Goal: Information Seeking & Learning: Understand process/instructions

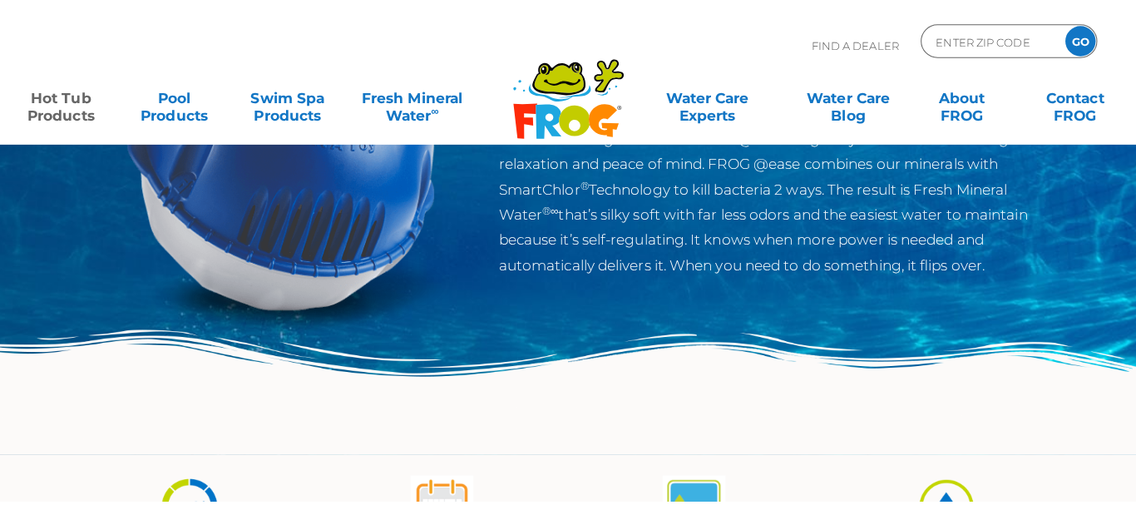
scroll to position [465, 0]
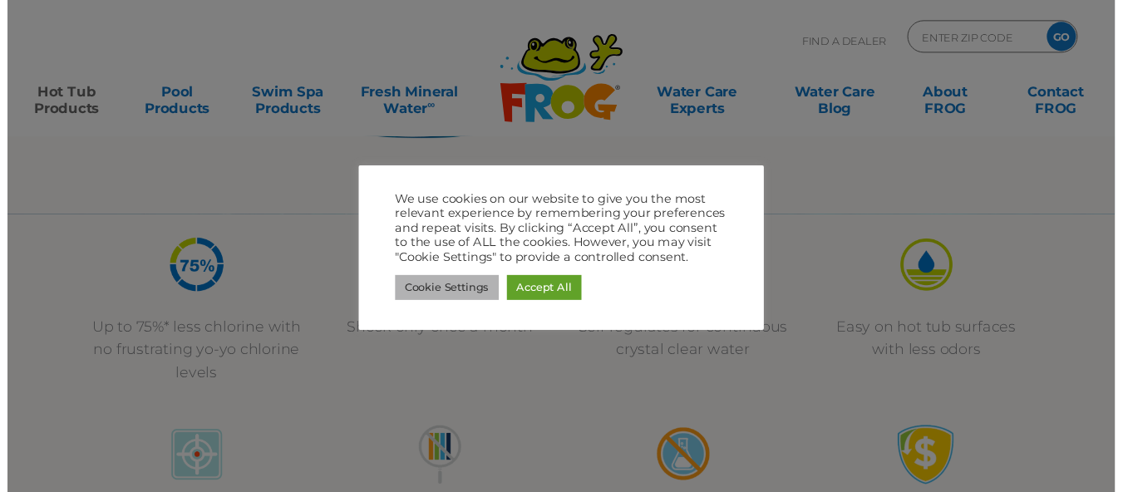
scroll to position [0, 0]
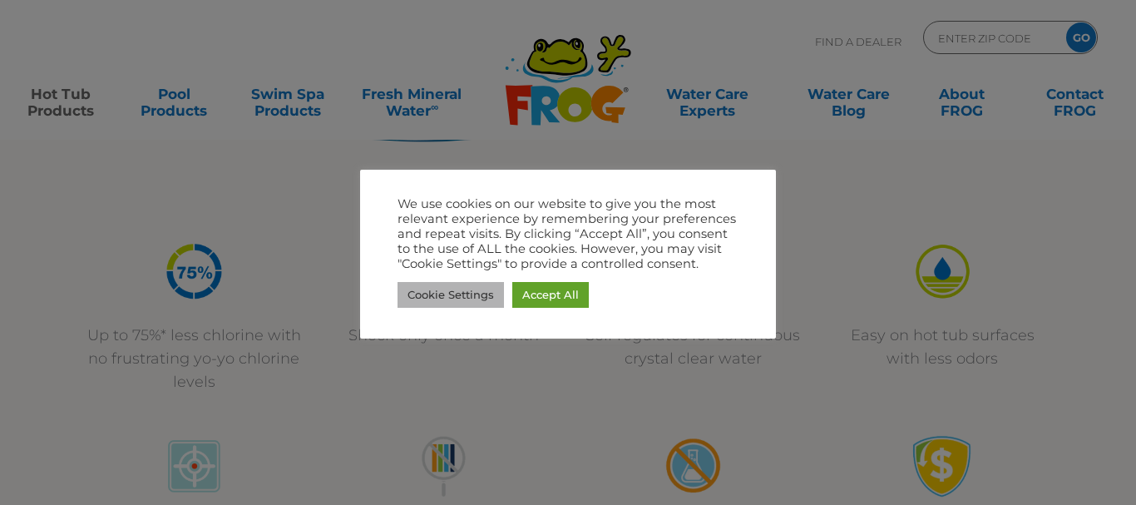
click at [473, 298] on link "Cookie Settings" at bounding box center [450, 295] width 106 height 26
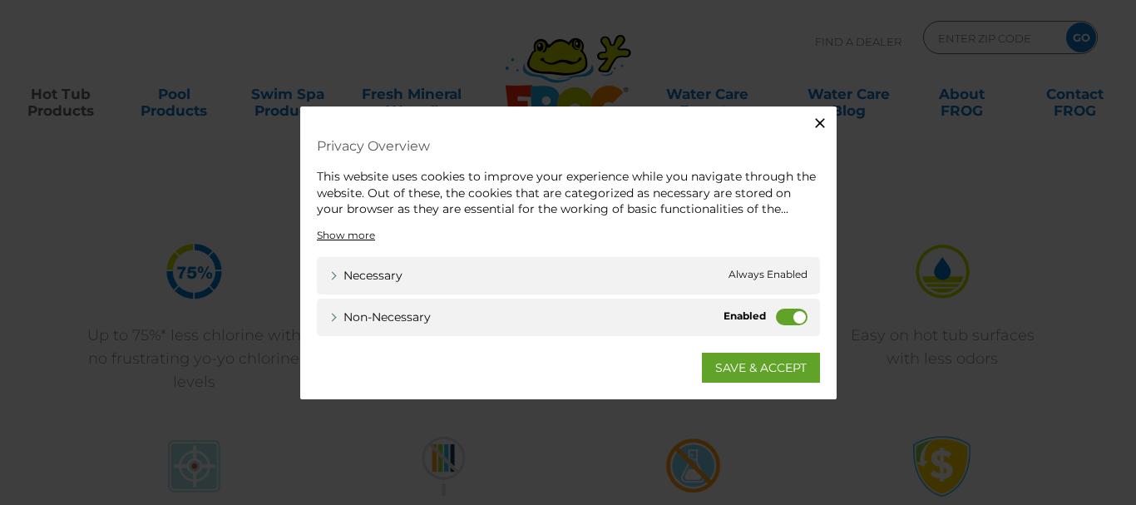
click at [784, 315] on label "Non-necessary" at bounding box center [792, 316] width 32 height 17
click at [0, 0] on input "Non-necessary" at bounding box center [0, 0] width 0 height 0
click at [772, 363] on link "SAVE & ACCEPT" at bounding box center [761, 367] width 118 height 30
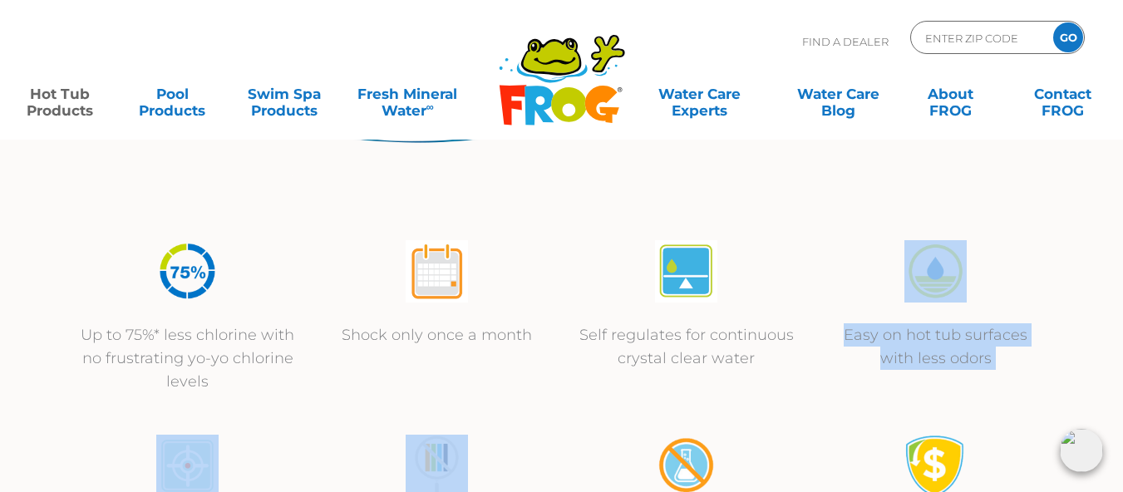
drag, startPoint x: 772, startPoint y: 363, endPoint x: 545, endPoint y: 435, distance: 237.5
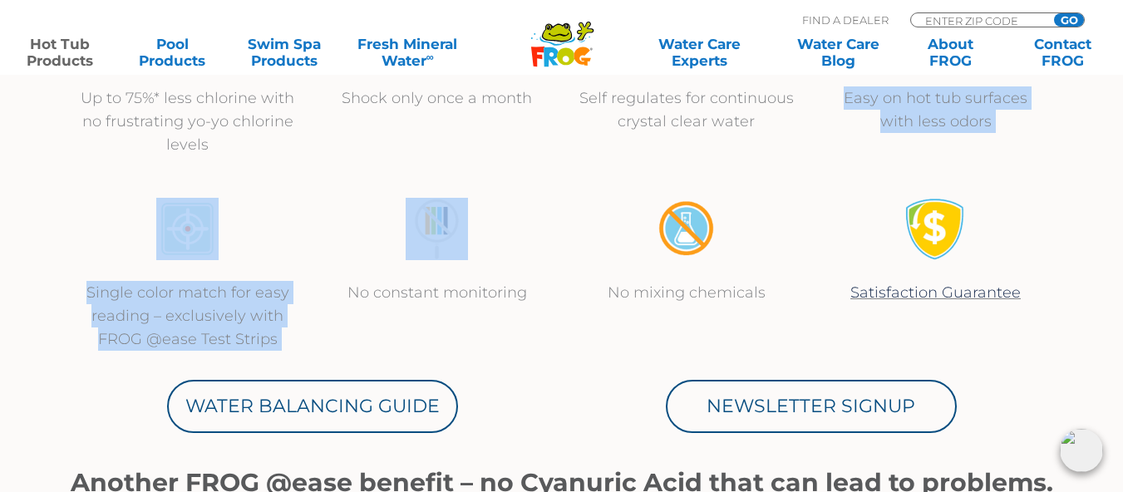
scroll to position [713, 0]
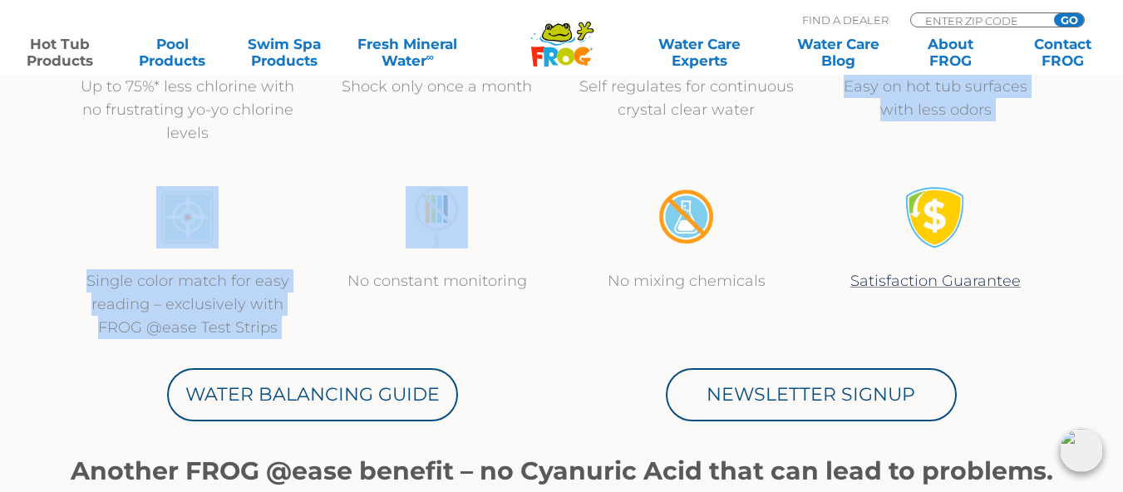
click at [564, 321] on div "Single color match for easy reading – exclusively with FROG @ease Test Strips N…" at bounding box center [562, 262] width 998 height 195
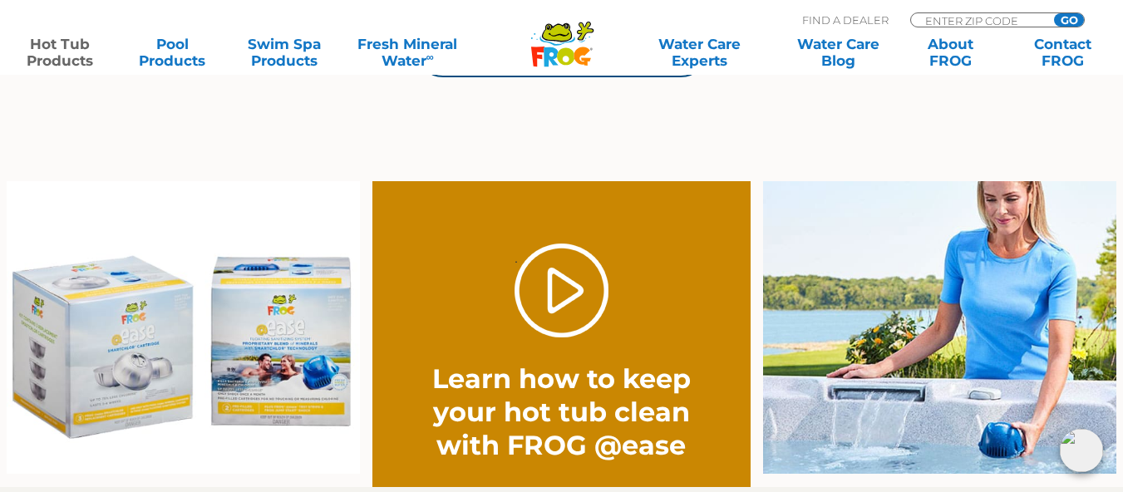
scroll to position [1210, 0]
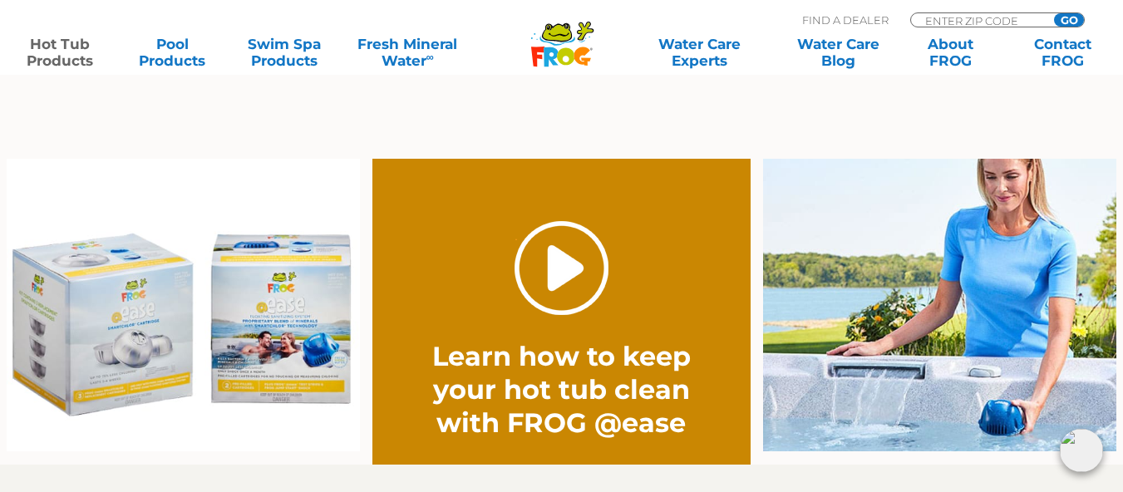
click at [562, 274] on link "." at bounding box center [562, 268] width 94 height 94
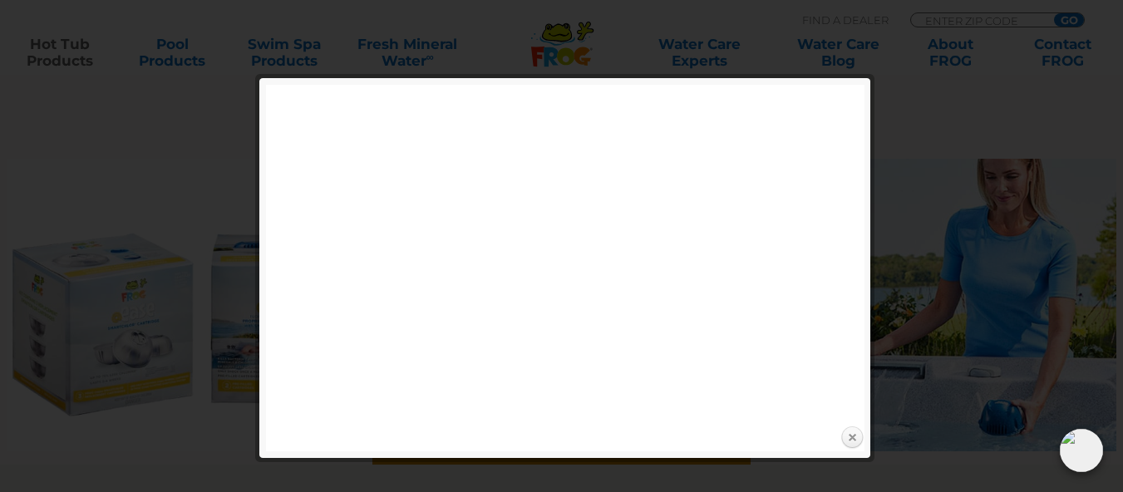
click at [851, 434] on link "Close" at bounding box center [852, 438] width 25 height 25
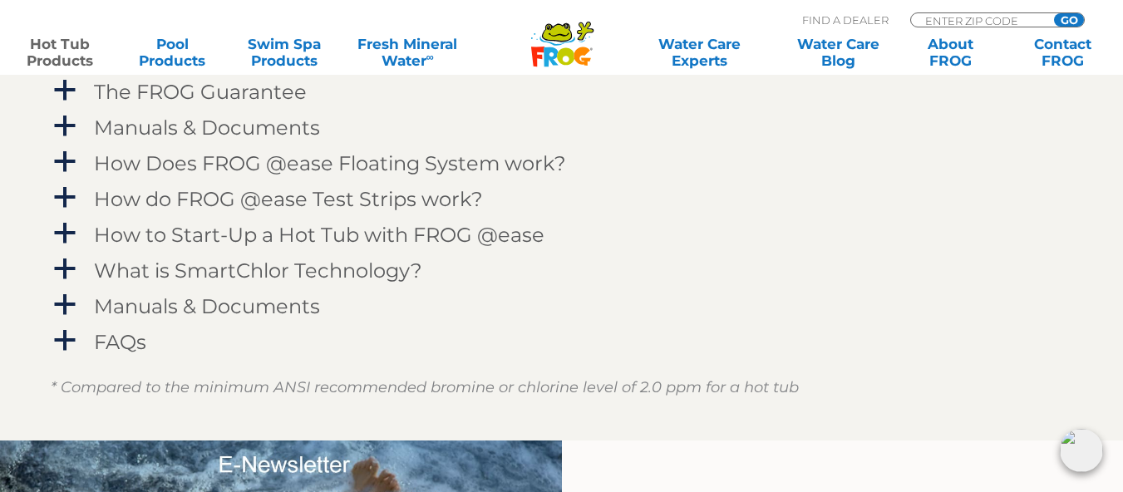
scroll to position [1751, 0]
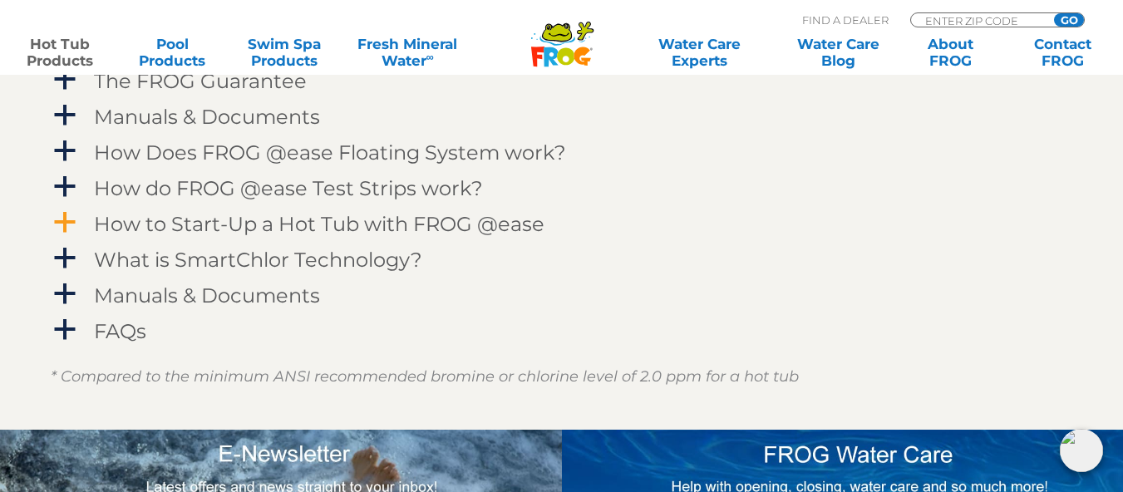
click at [238, 225] on h4 "How to Start-Up a Hot Tub with FROG @ease" at bounding box center [319, 224] width 451 height 22
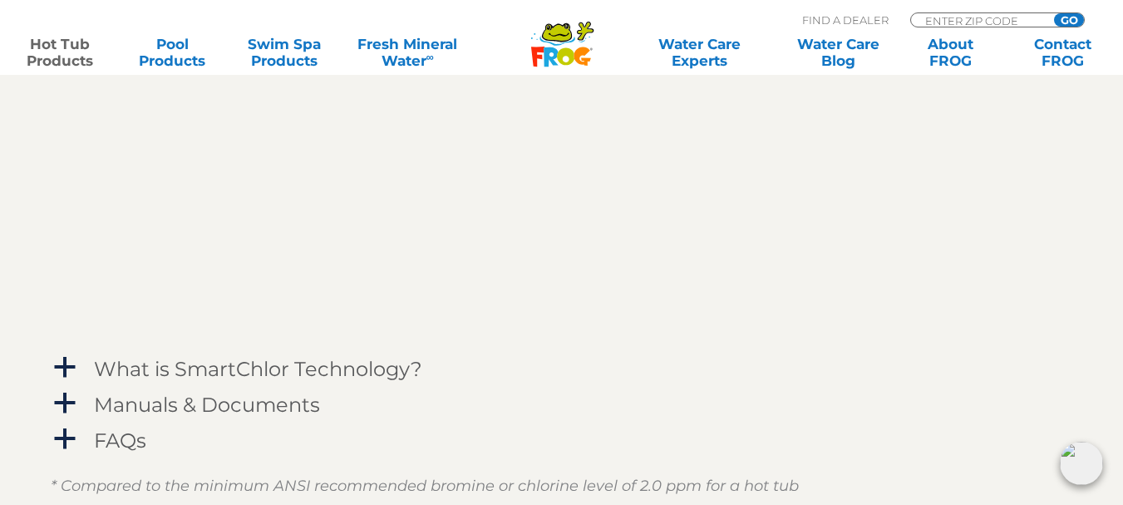
scroll to position [1939, 0]
